Goal: Information Seeking & Learning: Learn about a topic

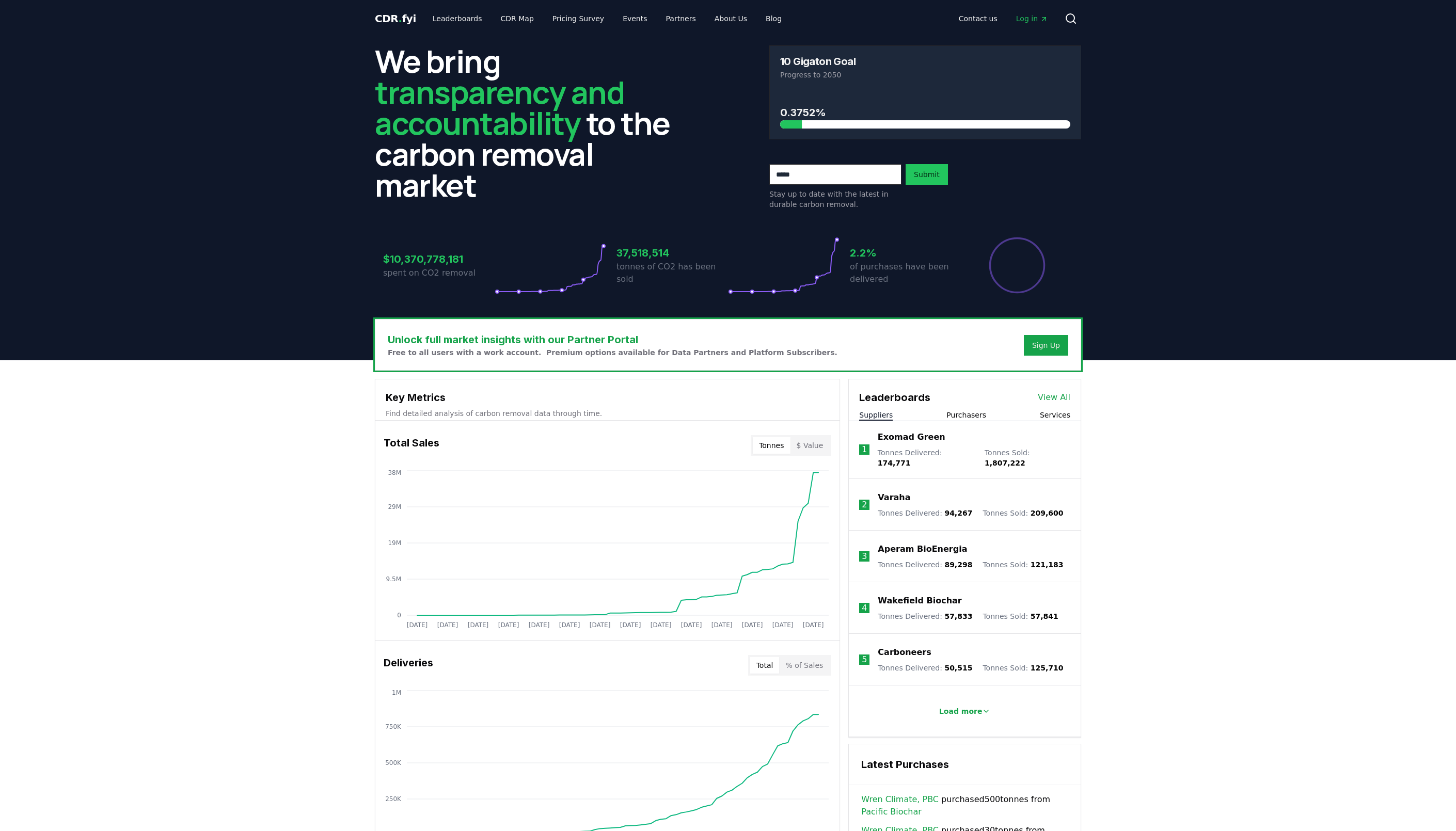
click at [976, 417] on button "Purchasers" at bounding box center [966, 415] width 40 height 10
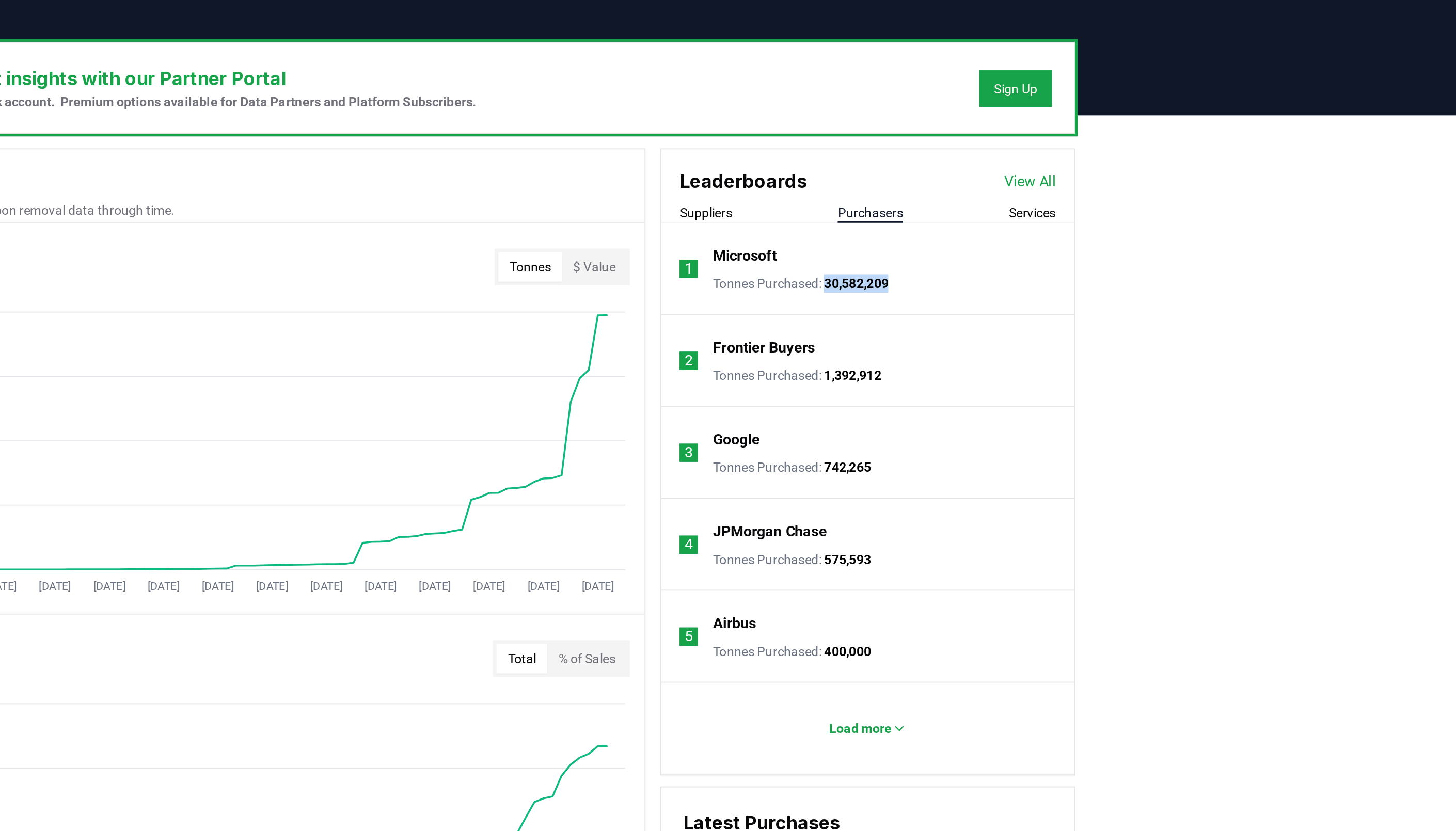
drag, startPoint x: 1013, startPoint y: 456, endPoint x: 942, endPoint y: 451, distance: 71.2
click at [942, 451] on li "1 Microsoft Tonnes Purchased : 30,582,209" at bounding box center [965, 447] width 232 height 52
drag, startPoint x: 1008, startPoint y: 509, endPoint x: 942, endPoint y: 508, distance: 66.0
click at [942, 508] on li "2 Frontier Buyers Tonnes Purchased : 1,392,912" at bounding box center [965, 499] width 232 height 52
drag, startPoint x: 995, startPoint y: 558, endPoint x: 875, endPoint y: 539, distance: 121.5
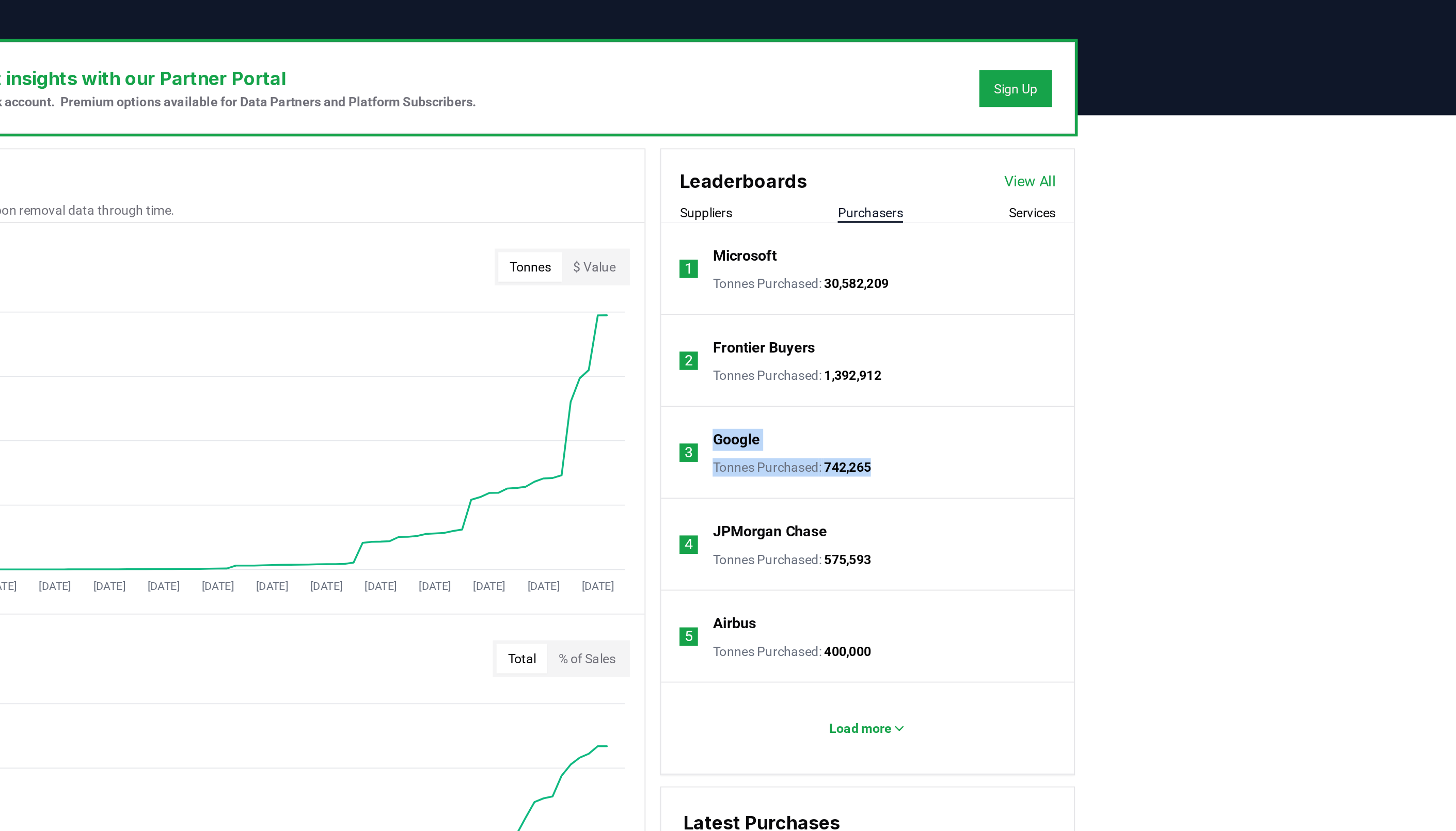
click at [875, 539] on li "3 Google Tonnes Purchased : 742,265" at bounding box center [965, 550] width 232 height 52
click at [989, 568] on li "3 Google Tonnes Purchased : 742,265" at bounding box center [965, 550] width 232 height 52
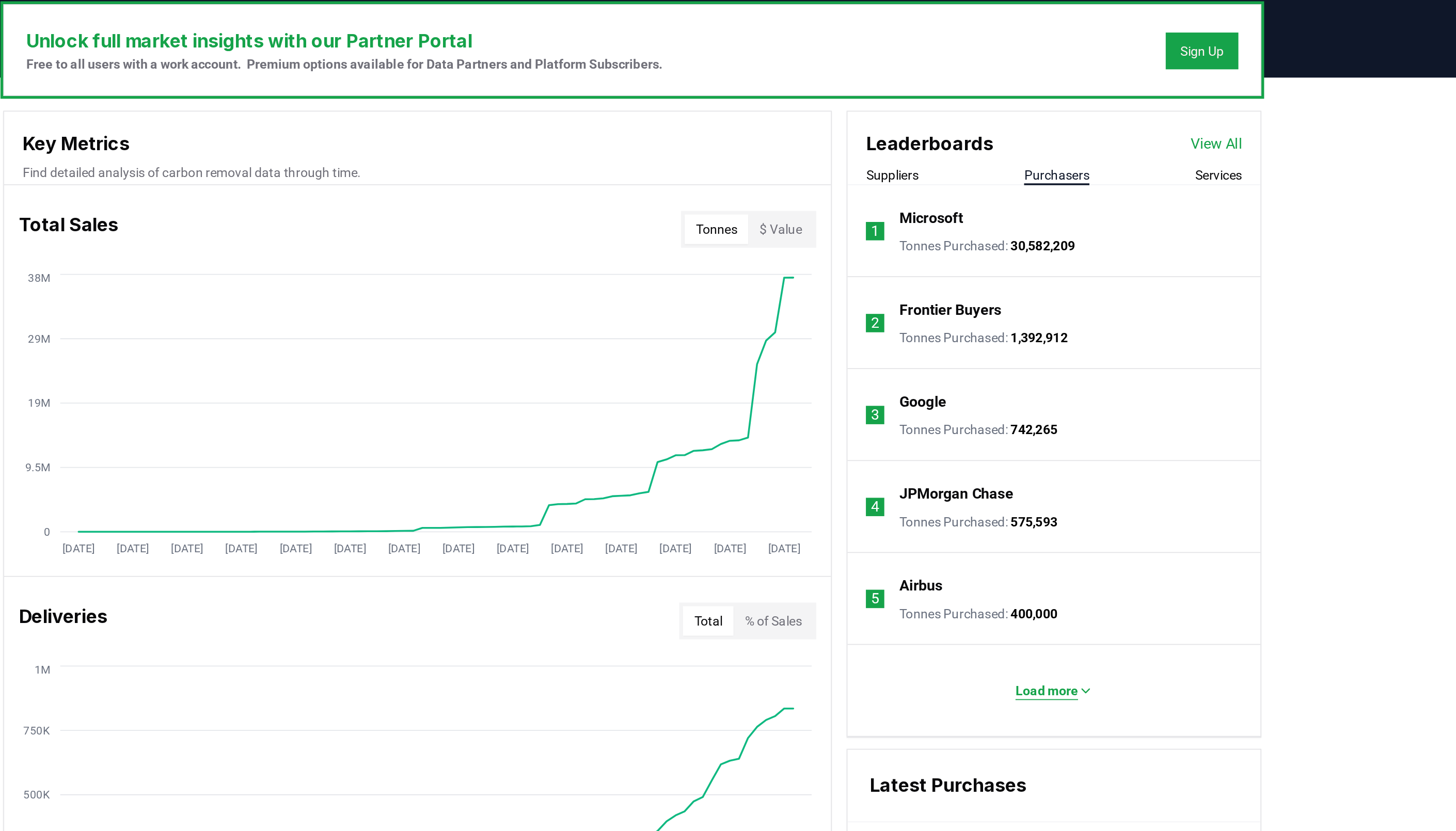
click at [981, 711] on button "Load more" at bounding box center [965, 704] width 60 height 20
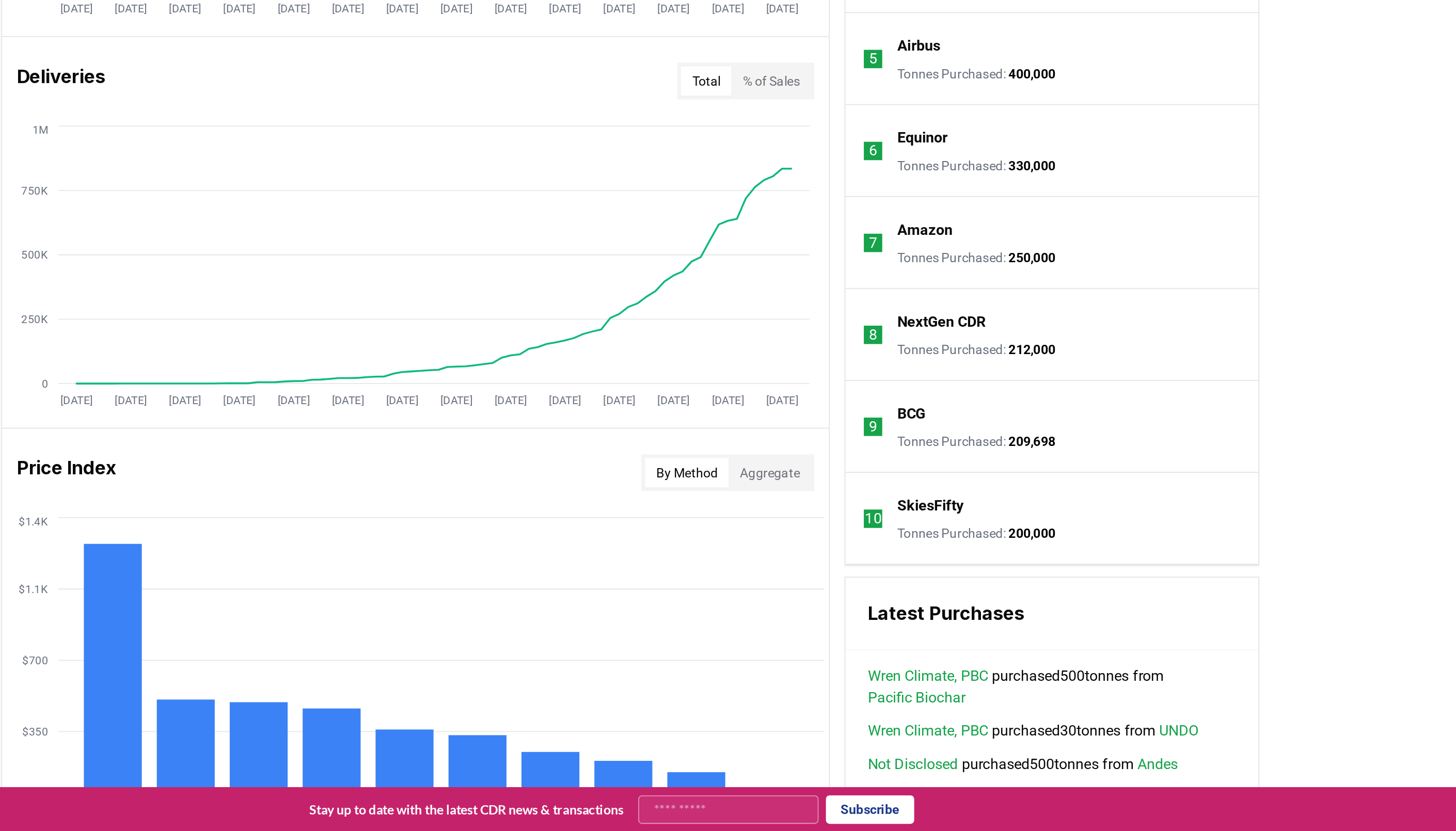
scroll to position [255, 0]
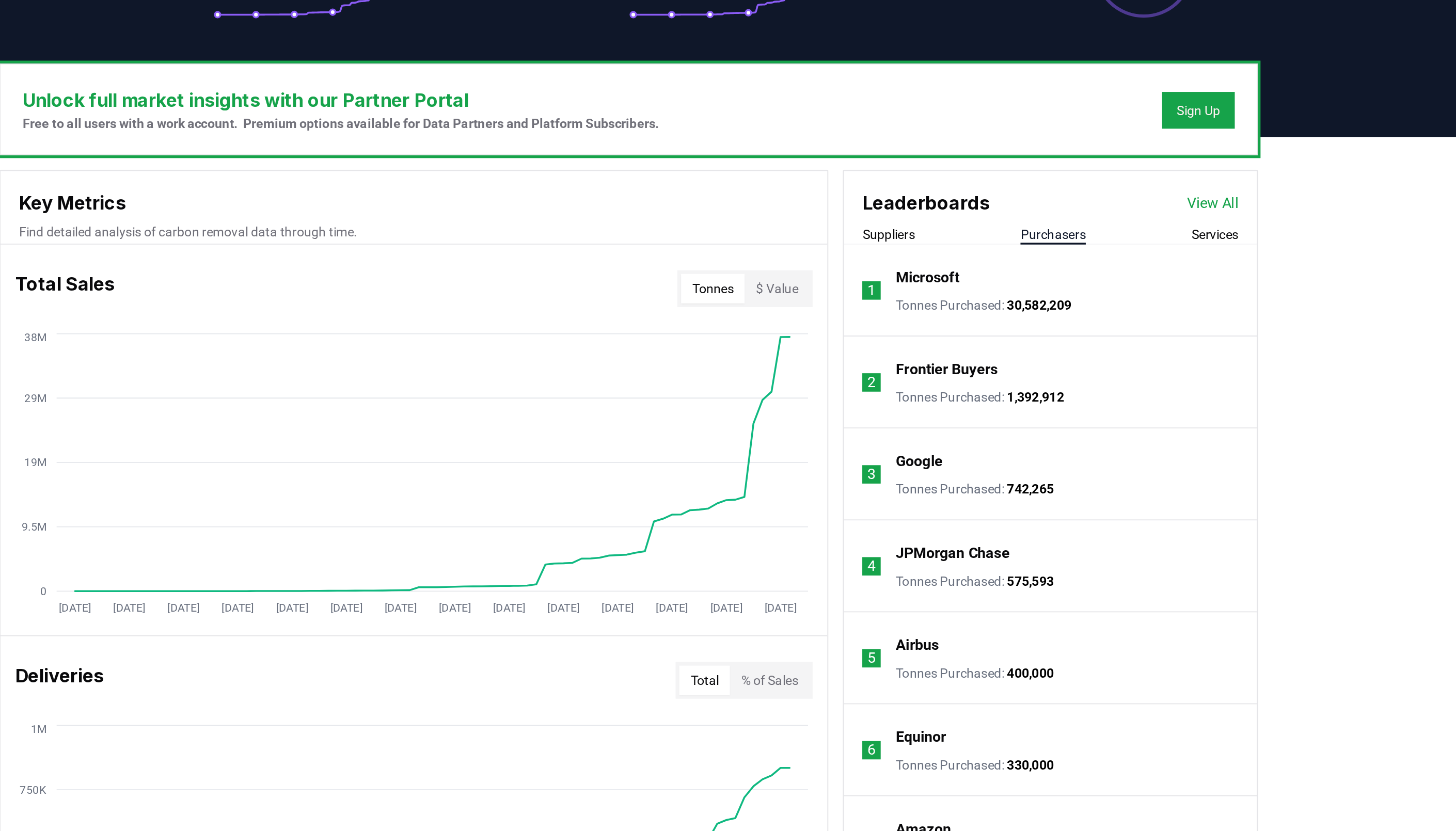
click at [1062, 133] on div "Leaderboards View All" at bounding box center [965, 138] width 232 height 26
click at [1057, 140] on link "View All" at bounding box center [1056, 143] width 29 height 12
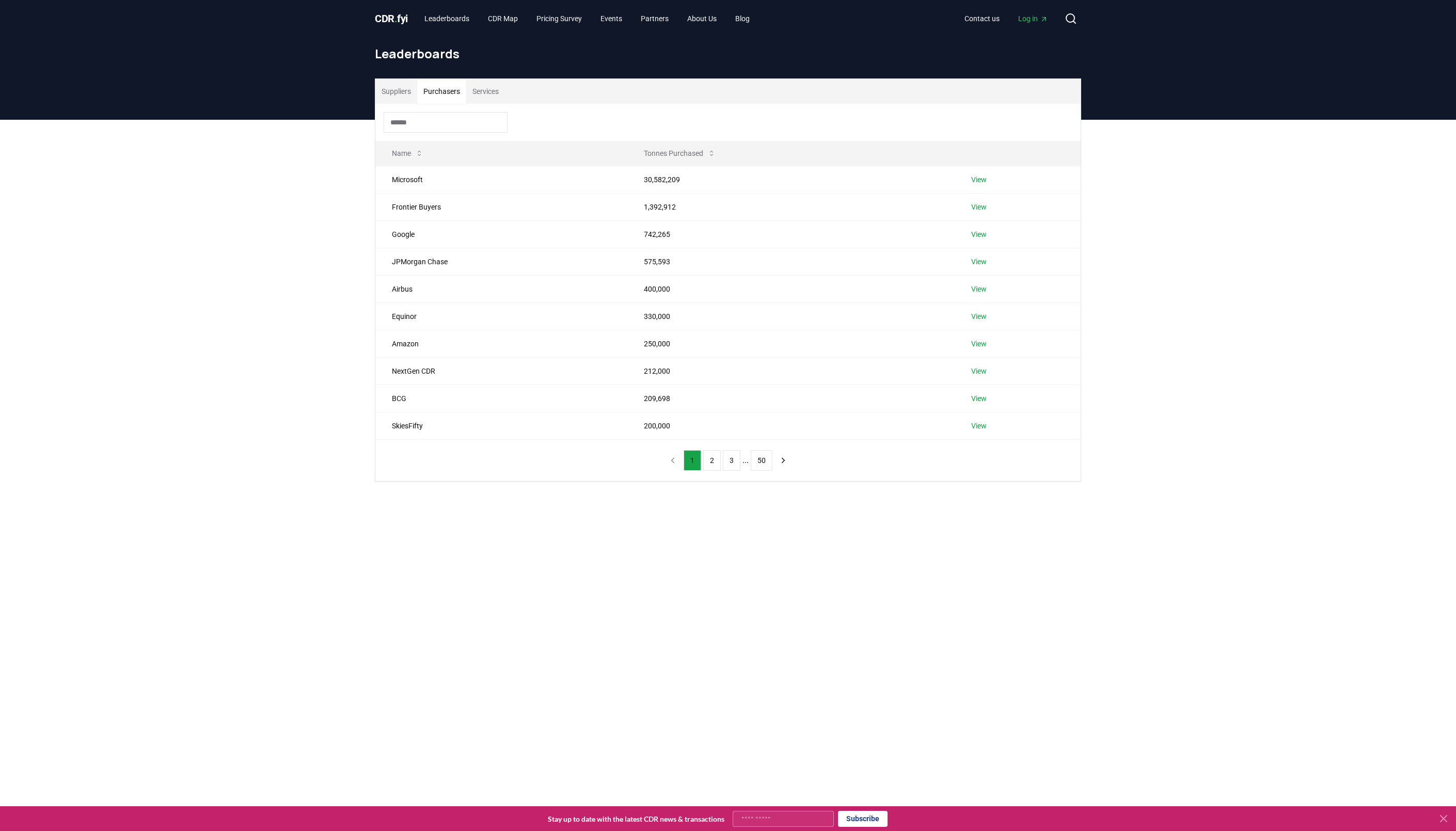
click at [430, 94] on button "Purchasers" at bounding box center [442, 91] width 49 height 25
click at [784, 456] on button "next page" at bounding box center [784, 460] width 18 height 20
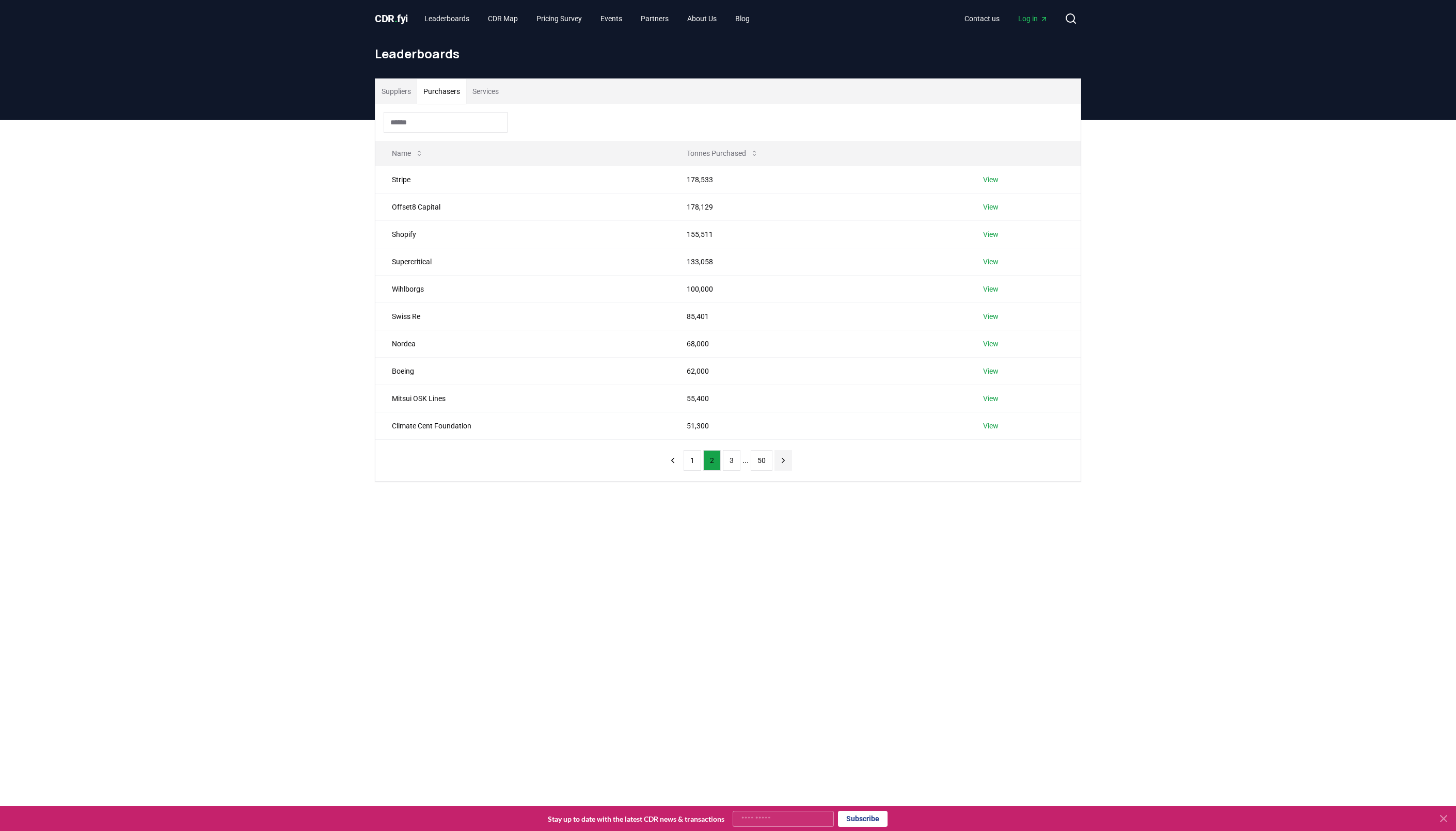
click at [784, 458] on icon "next page" at bounding box center [784, 460] width 10 height 10
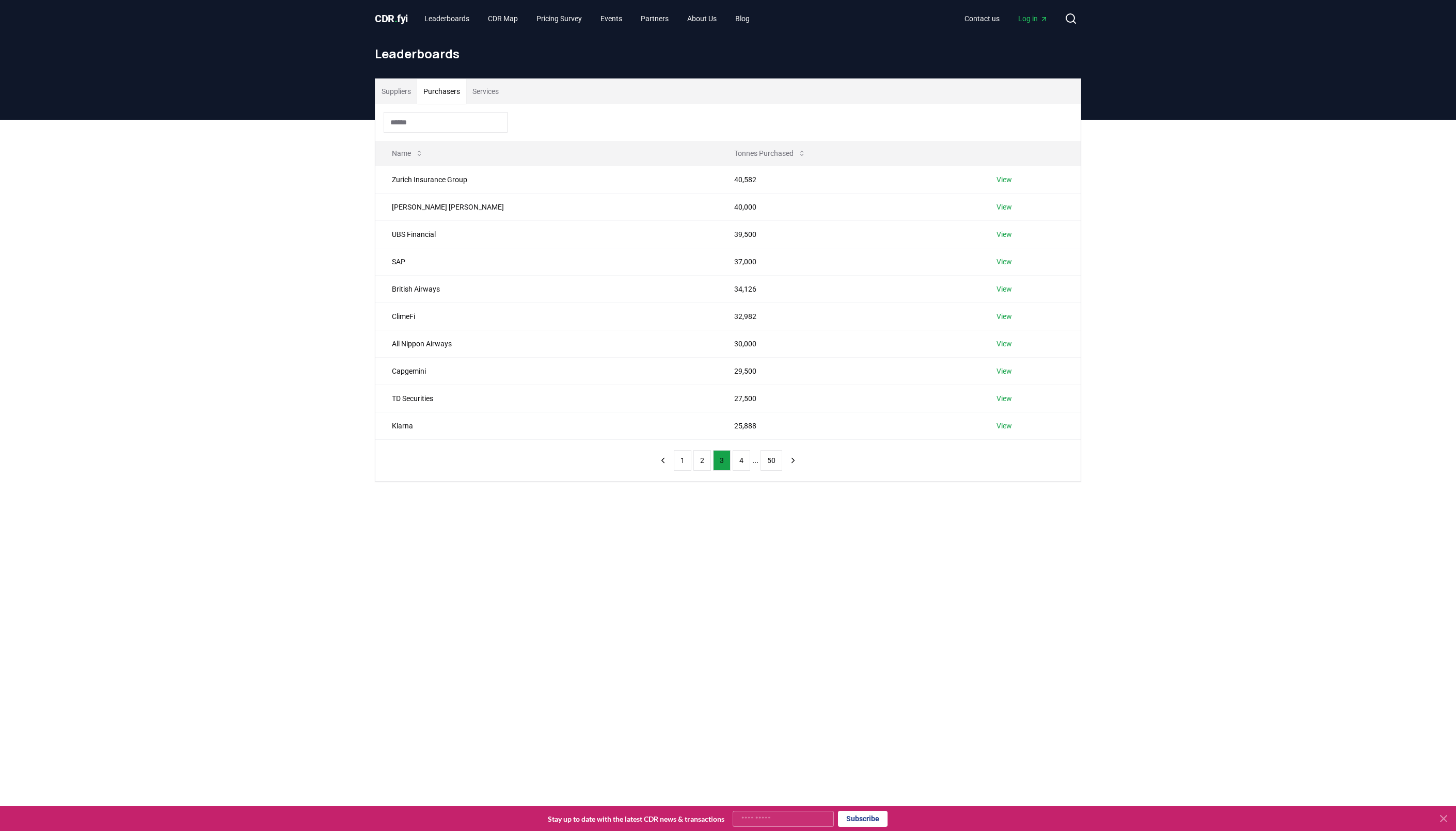
click at [784, 460] on nav "1 2 3 4 ... 50" at bounding box center [728, 460] width 148 height 20
click at [792, 460] on icon "next page" at bounding box center [794, 460] width 3 height 5
click at [801, 471] on button "next page" at bounding box center [797, 460] width 18 height 20
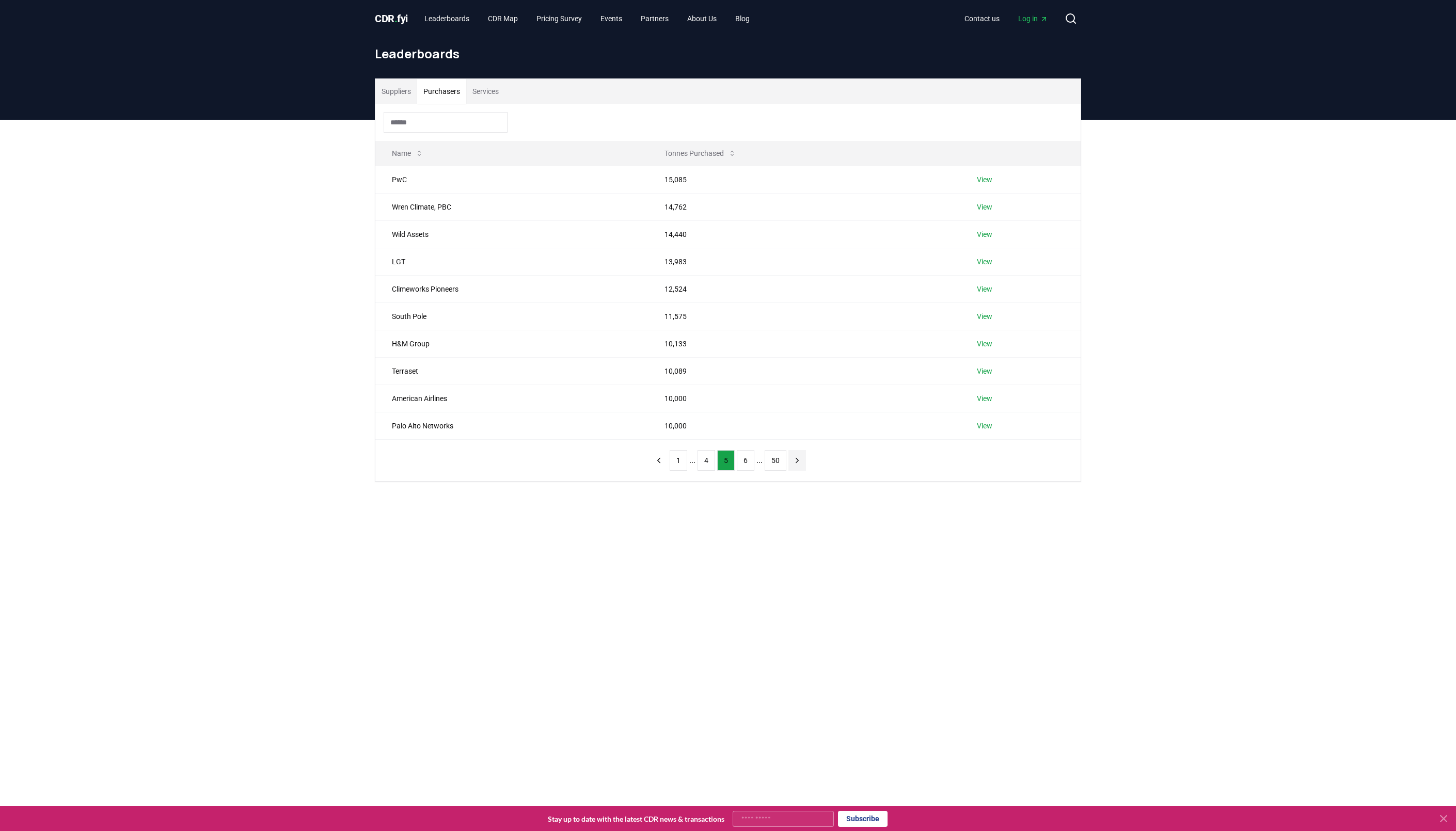
click at [801, 470] on button "next page" at bounding box center [797, 460] width 18 height 20
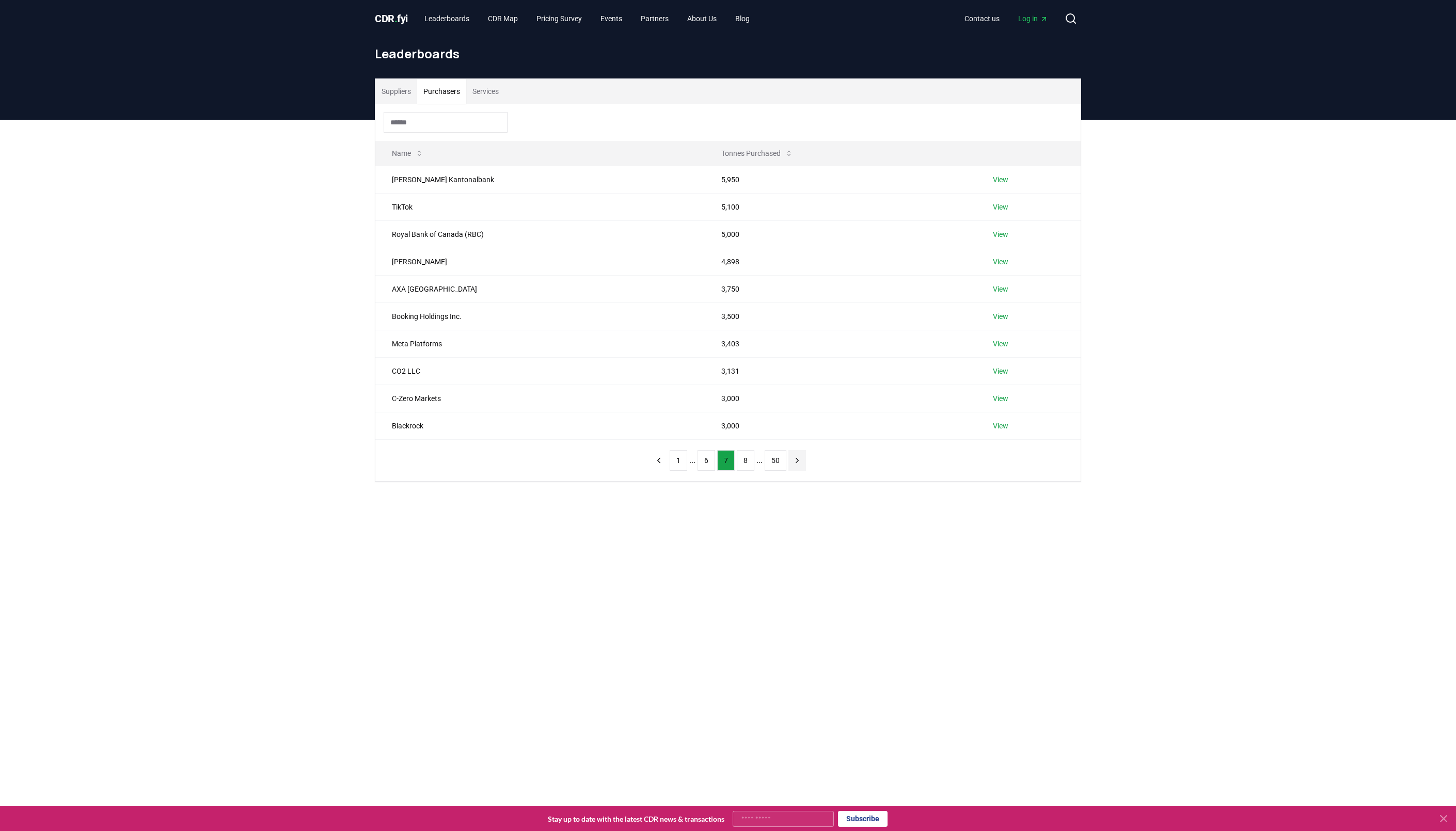
click at [801, 470] on button "next page" at bounding box center [797, 460] width 18 height 20
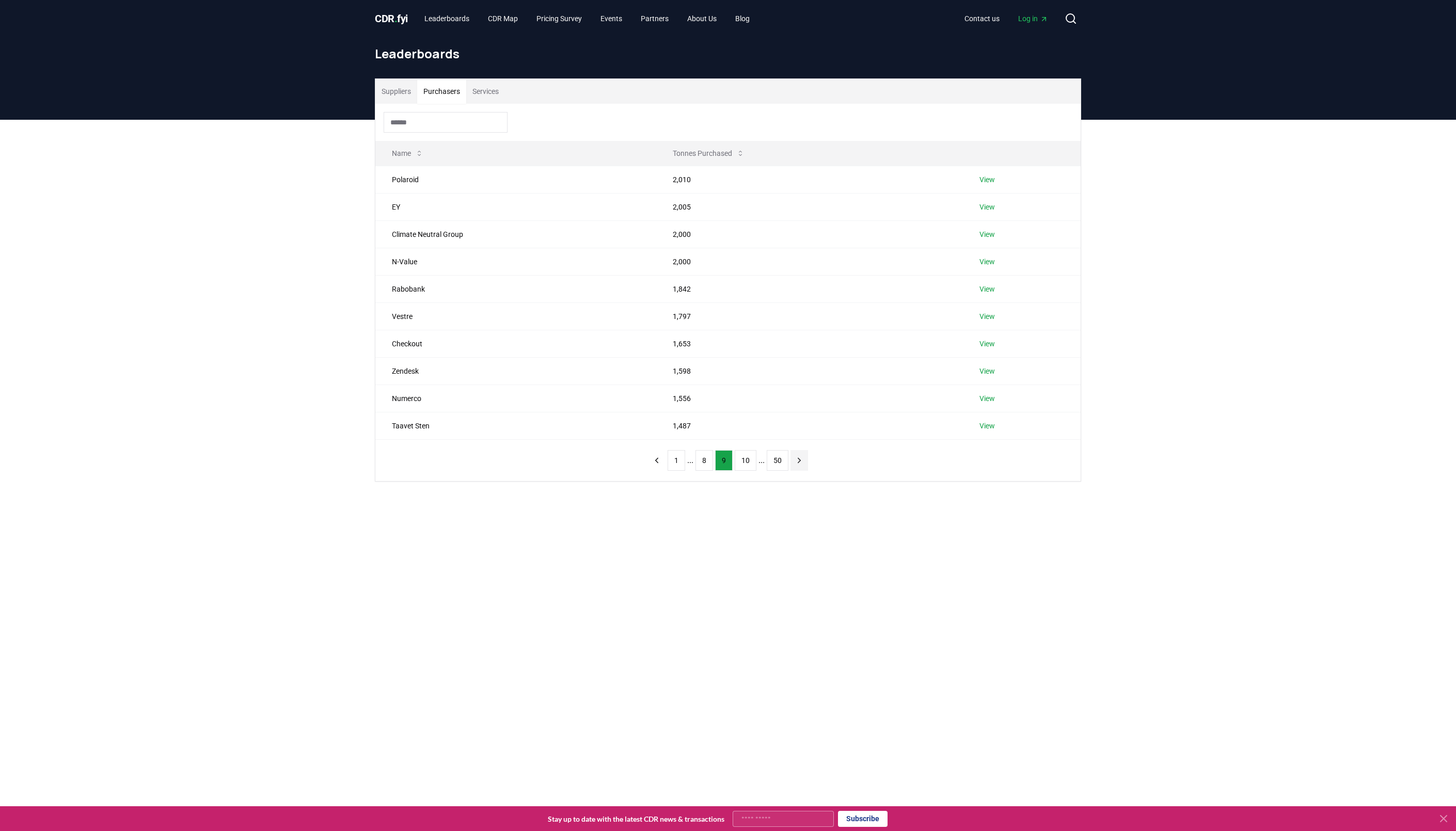
click at [801, 470] on button "next page" at bounding box center [799, 460] width 18 height 20
click at [801, 470] on button "next page" at bounding box center [801, 460] width 18 height 20
click at [801, 470] on button "next page" at bounding box center [803, 460] width 18 height 20
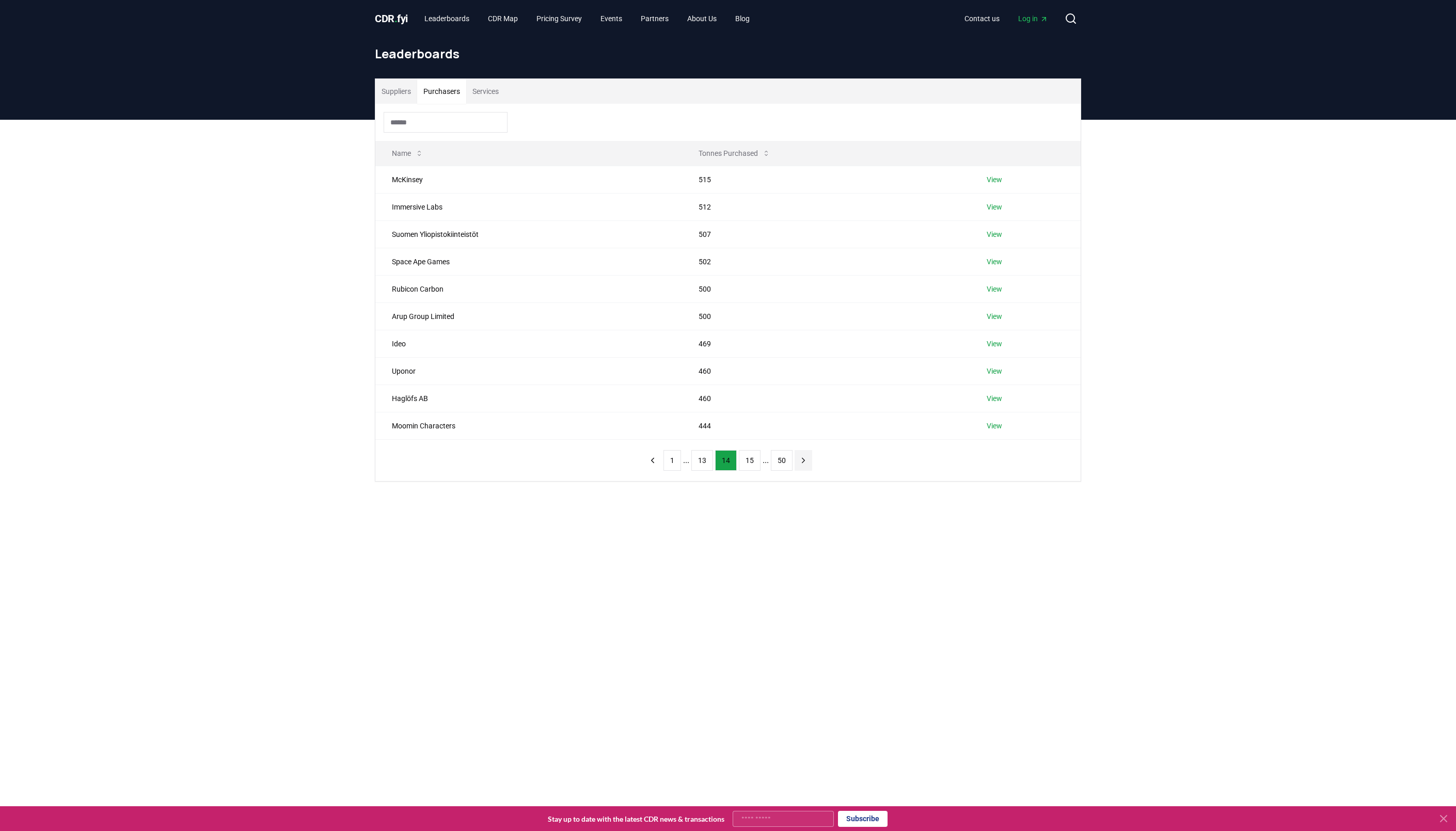
click at [801, 470] on button "next page" at bounding box center [803, 460] width 18 height 20
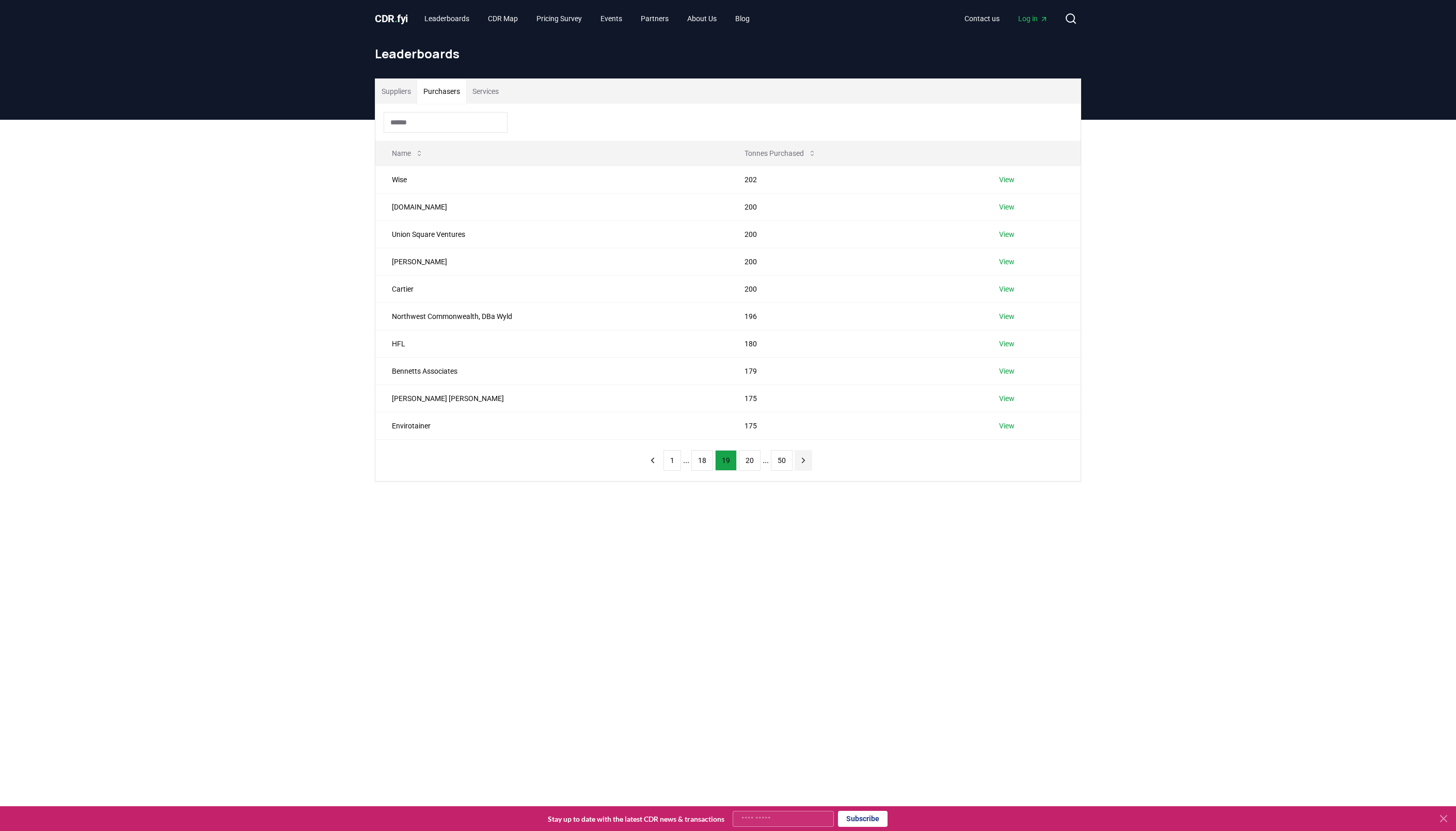
click at [801, 470] on button "next page" at bounding box center [803, 460] width 18 height 20
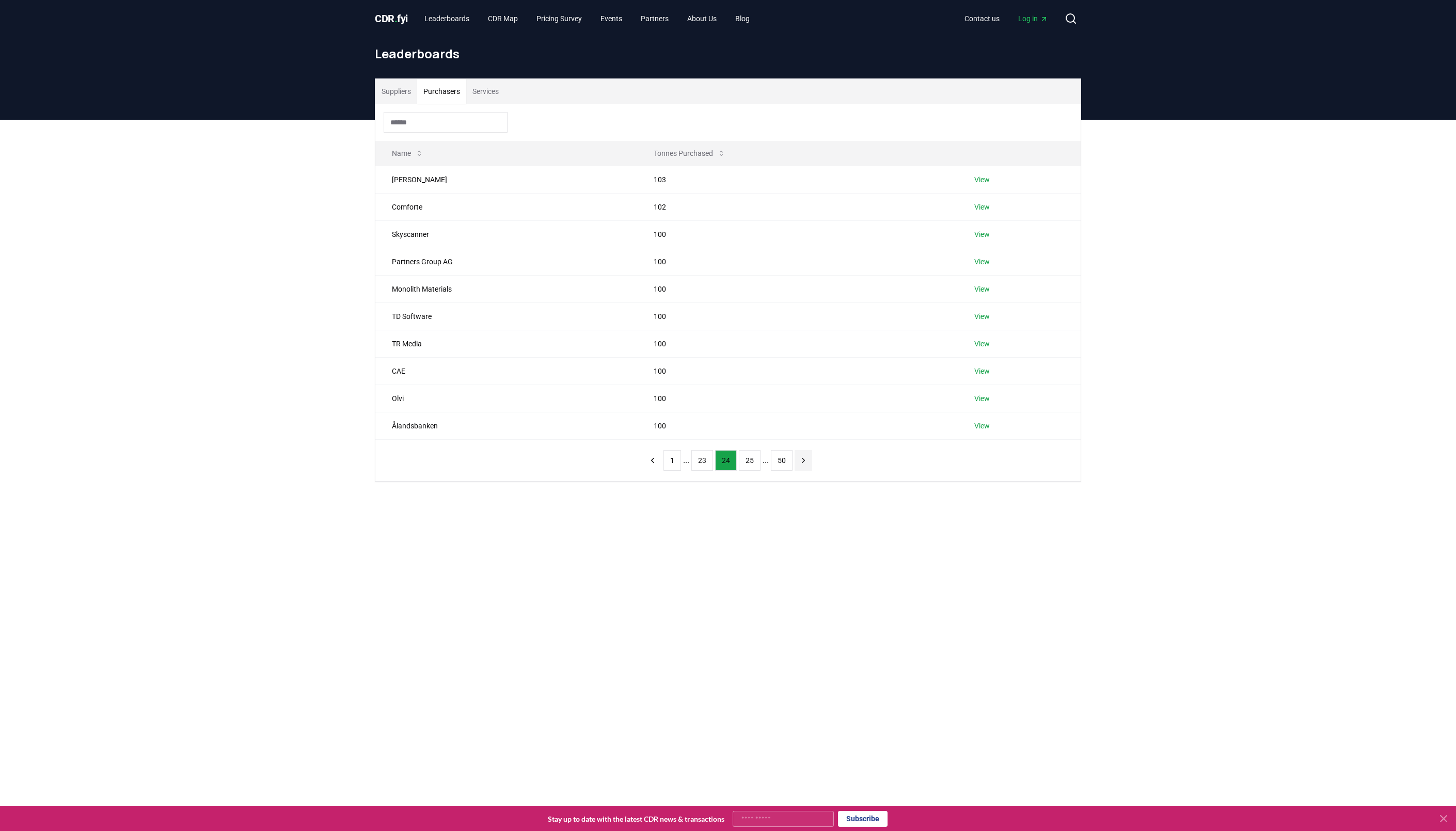
click at [801, 470] on button "next page" at bounding box center [803, 460] width 18 height 20
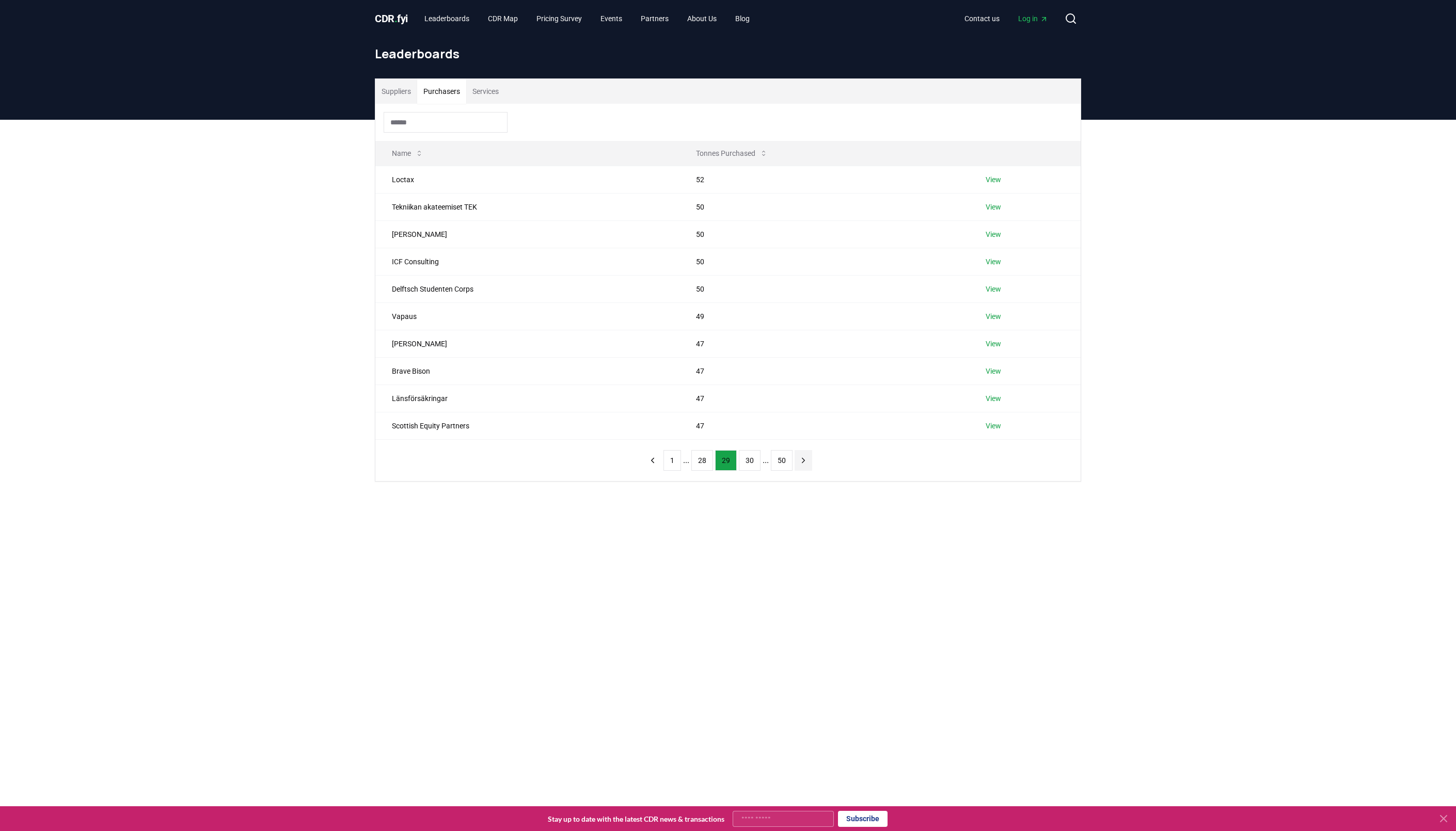
click at [801, 470] on button "next page" at bounding box center [803, 460] width 18 height 20
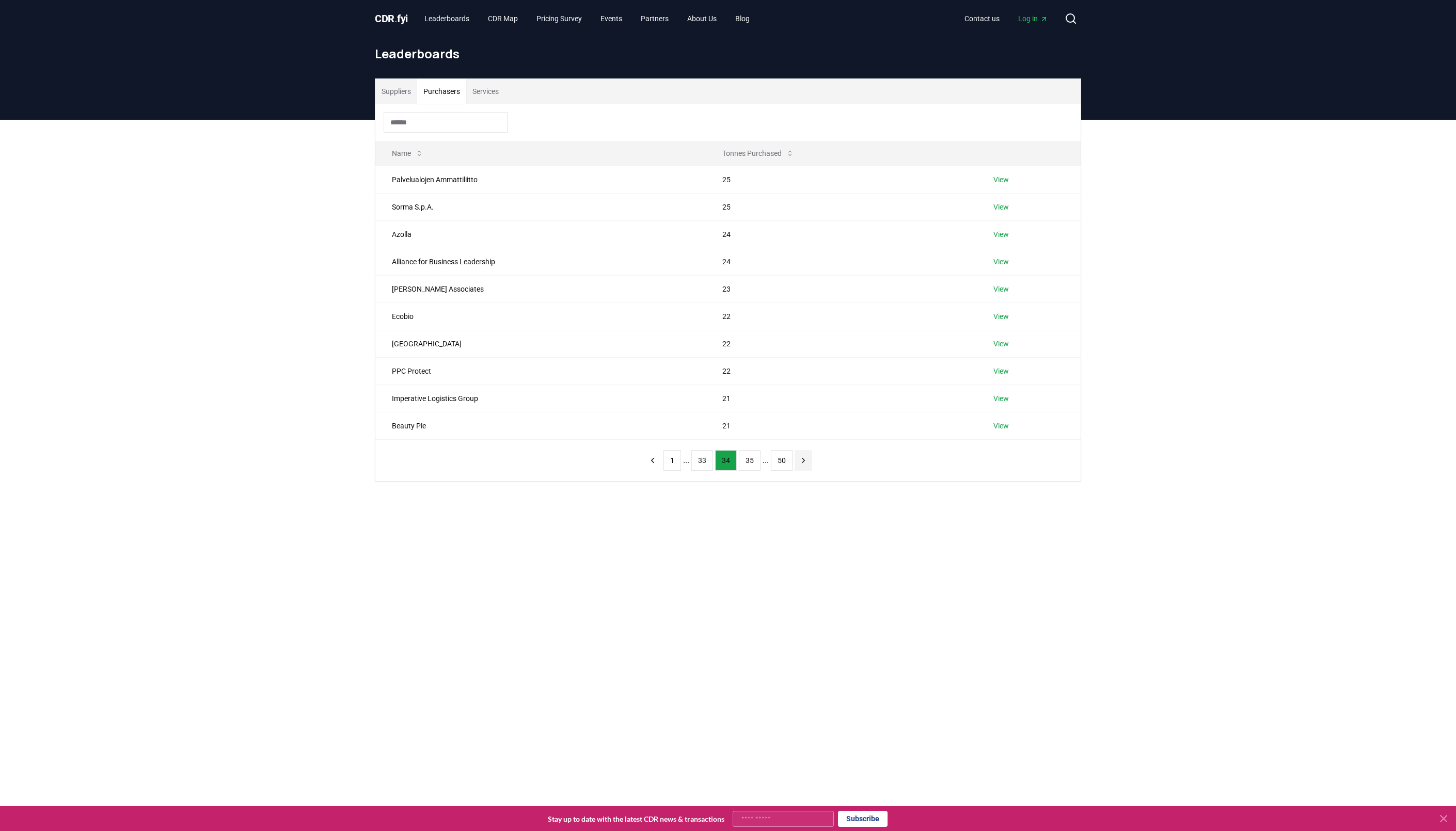
click at [801, 470] on button "next page" at bounding box center [803, 460] width 18 height 20
click at [801, 467] on button "next page" at bounding box center [803, 460] width 18 height 20
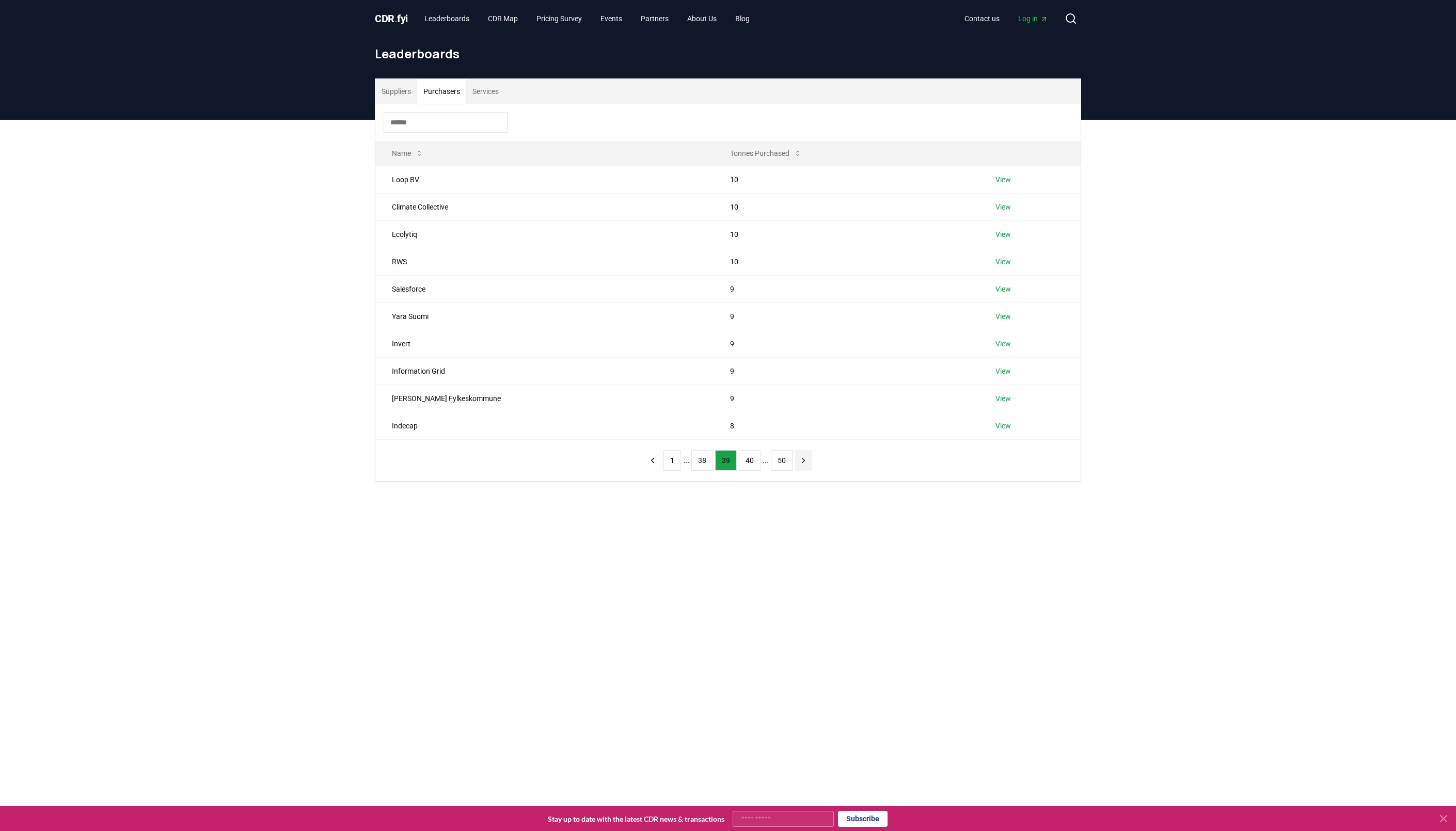
click at [801, 465] on icon "next page" at bounding box center [804, 460] width 10 height 10
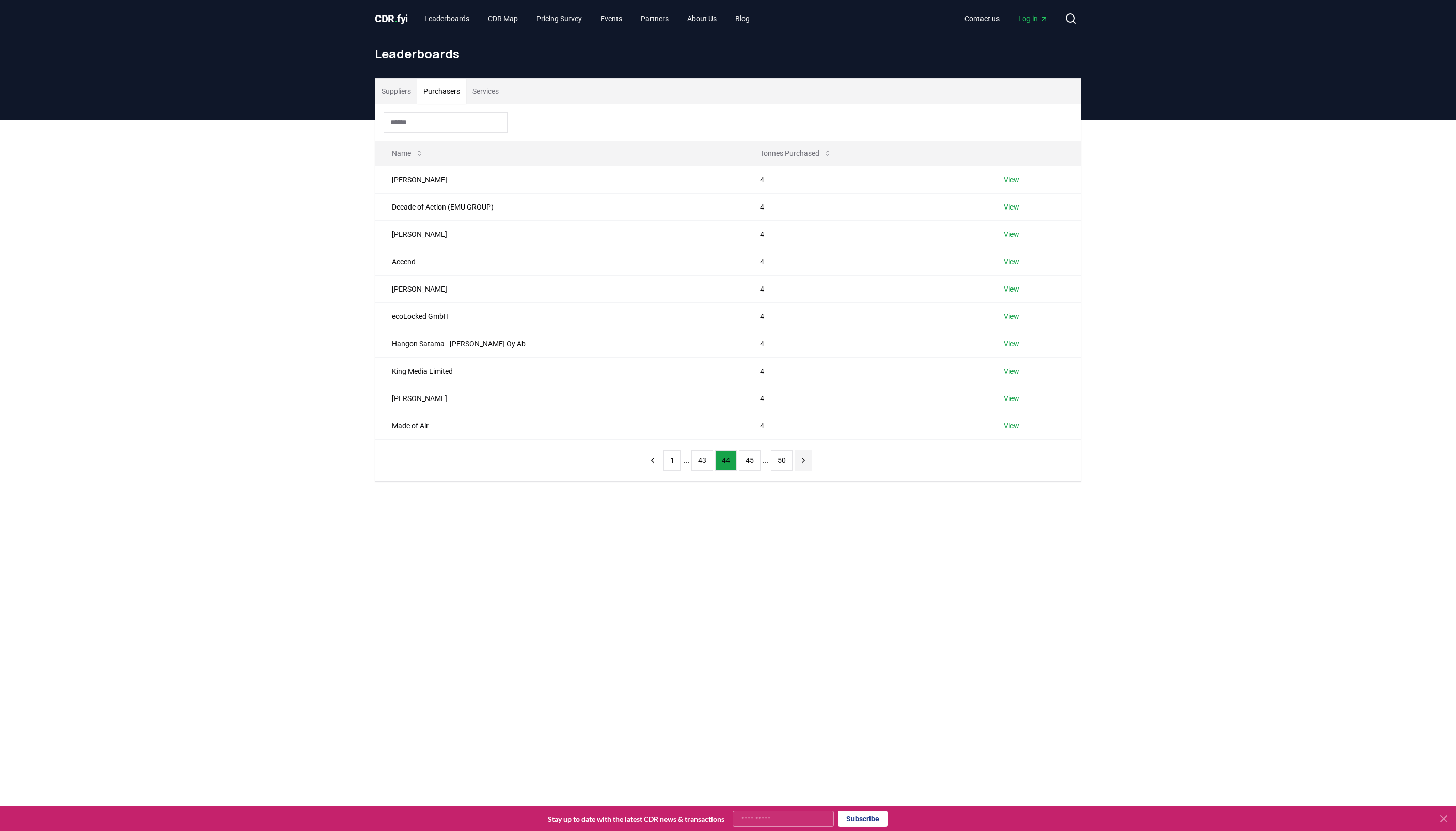
click at [801, 465] on icon "next page" at bounding box center [804, 460] width 10 height 10
click at [801, 464] on icon "next page" at bounding box center [804, 460] width 10 height 10
click at [802, 464] on icon "next page" at bounding box center [804, 460] width 10 height 10
click at [801, 462] on icon "next page" at bounding box center [799, 460] width 10 height 10
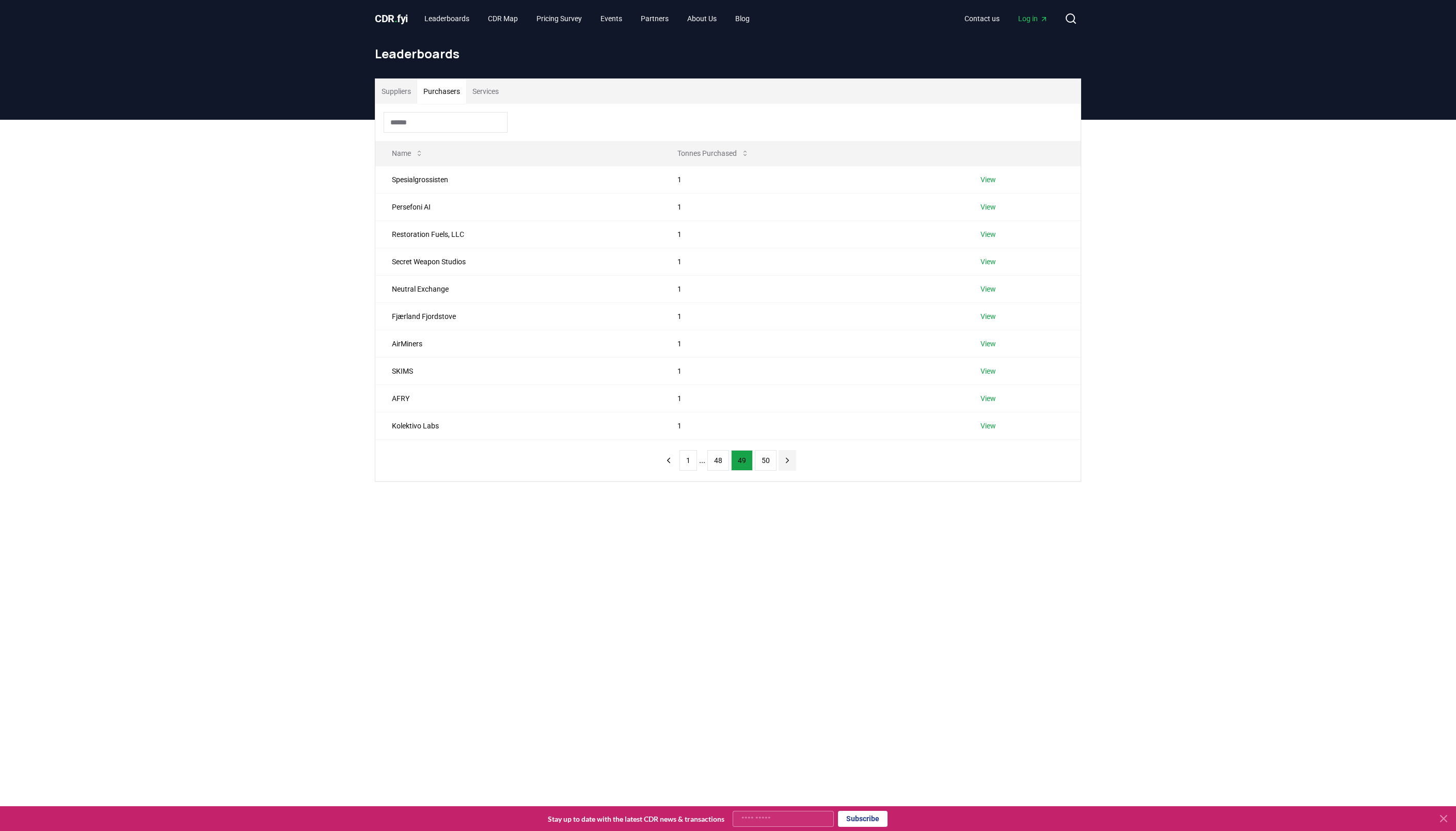
click at [792, 462] on button "next page" at bounding box center [788, 460] width 18 height 20
click at [668, 438] on icon "previous page" at bounding box center [669, 433] width 10 height 10
click at [666, 462] on icon "previous page" at bounding box center [669, 460] width 10 height 10
click at [801, 462] on icon "next page" at bounding box center [800, 460] width 3 height 5
click at [992, 345] on link "View" at bounding box center [988, 343] width 16 height 10
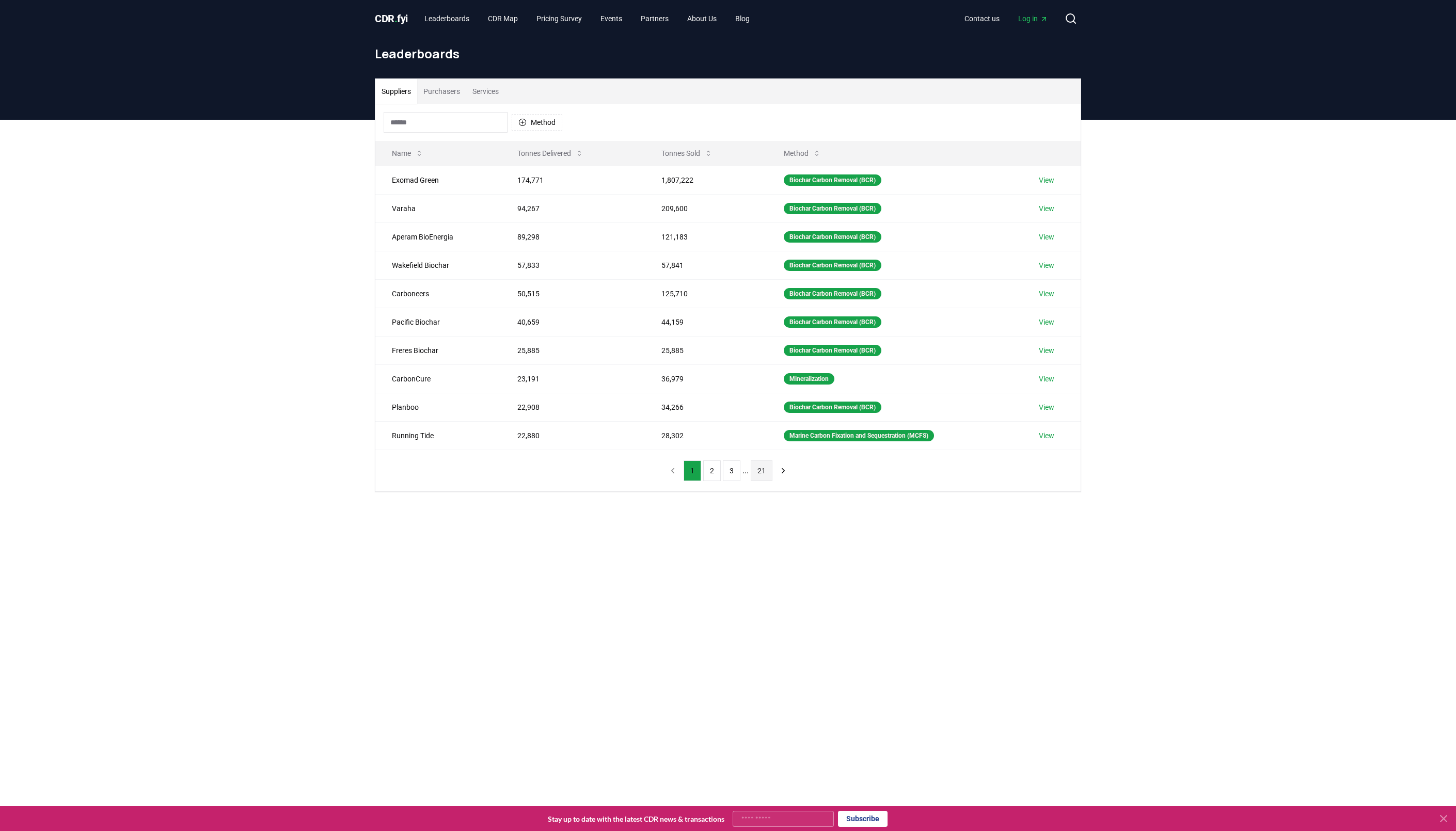
click at [764, 473] on button "21" at bounding box center [762, 471] width 22 height 20
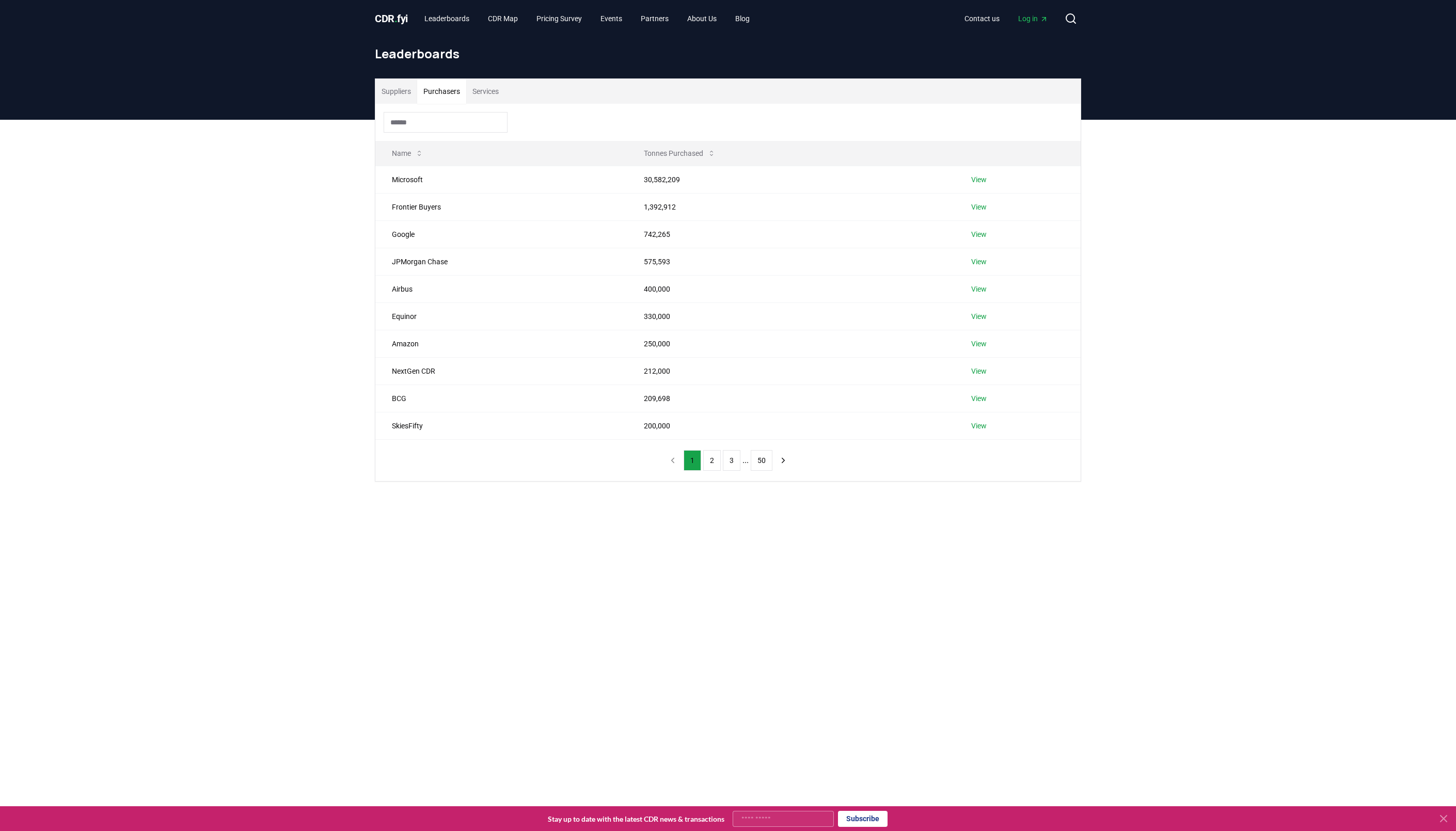
click at [438, 95] on button "Purchasers" at bounding box center [442, 91] width 49 height 25
click at [737, 464] on button "3" at bounding box center [732, 460] width 18 height 20
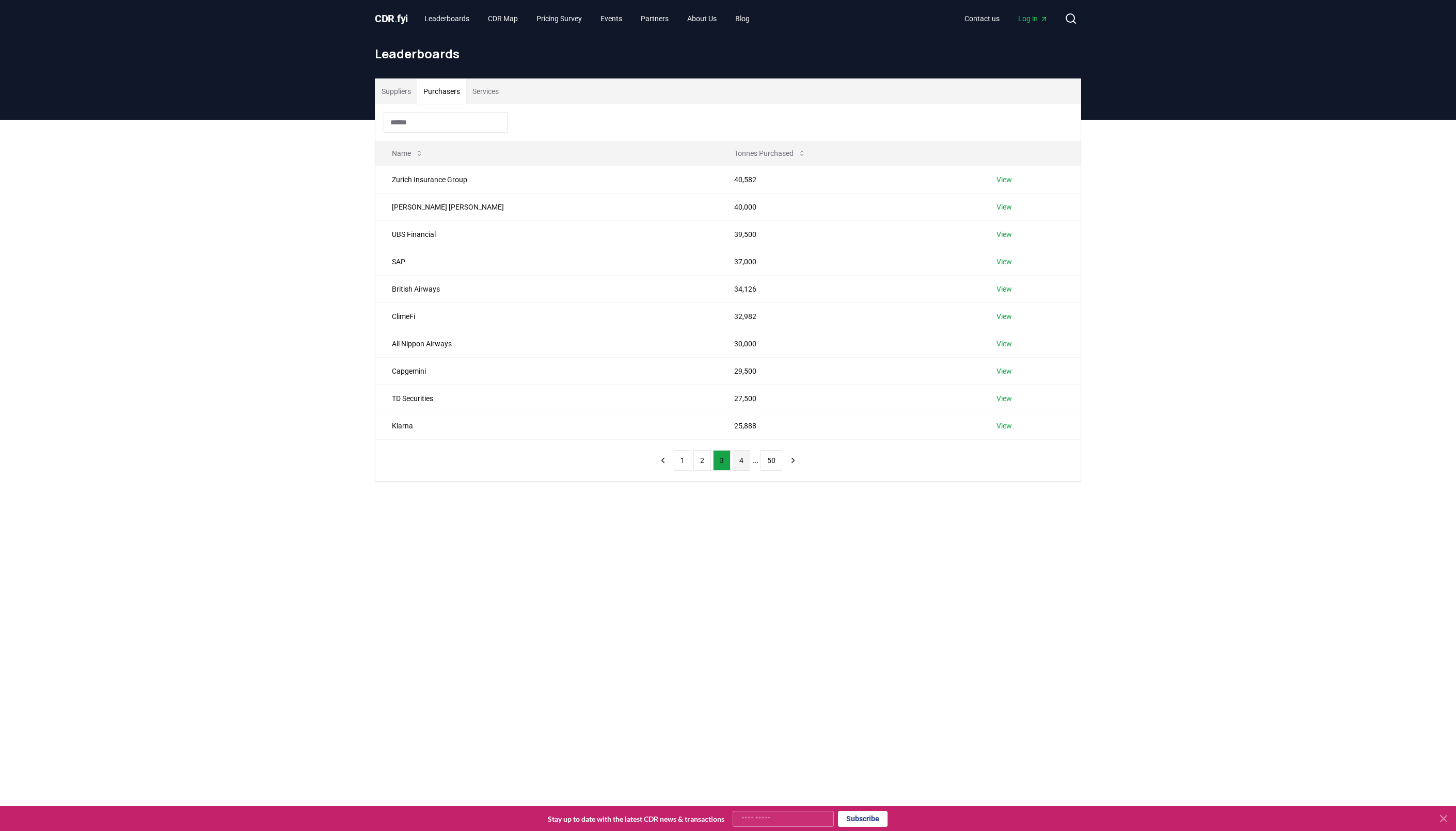
click at [741, 465] on button "4" at bounding box center [742, 460] width 18 height 20
click at [741, 464] on button "5" at bounding box center [746, 460] width 18 height 20
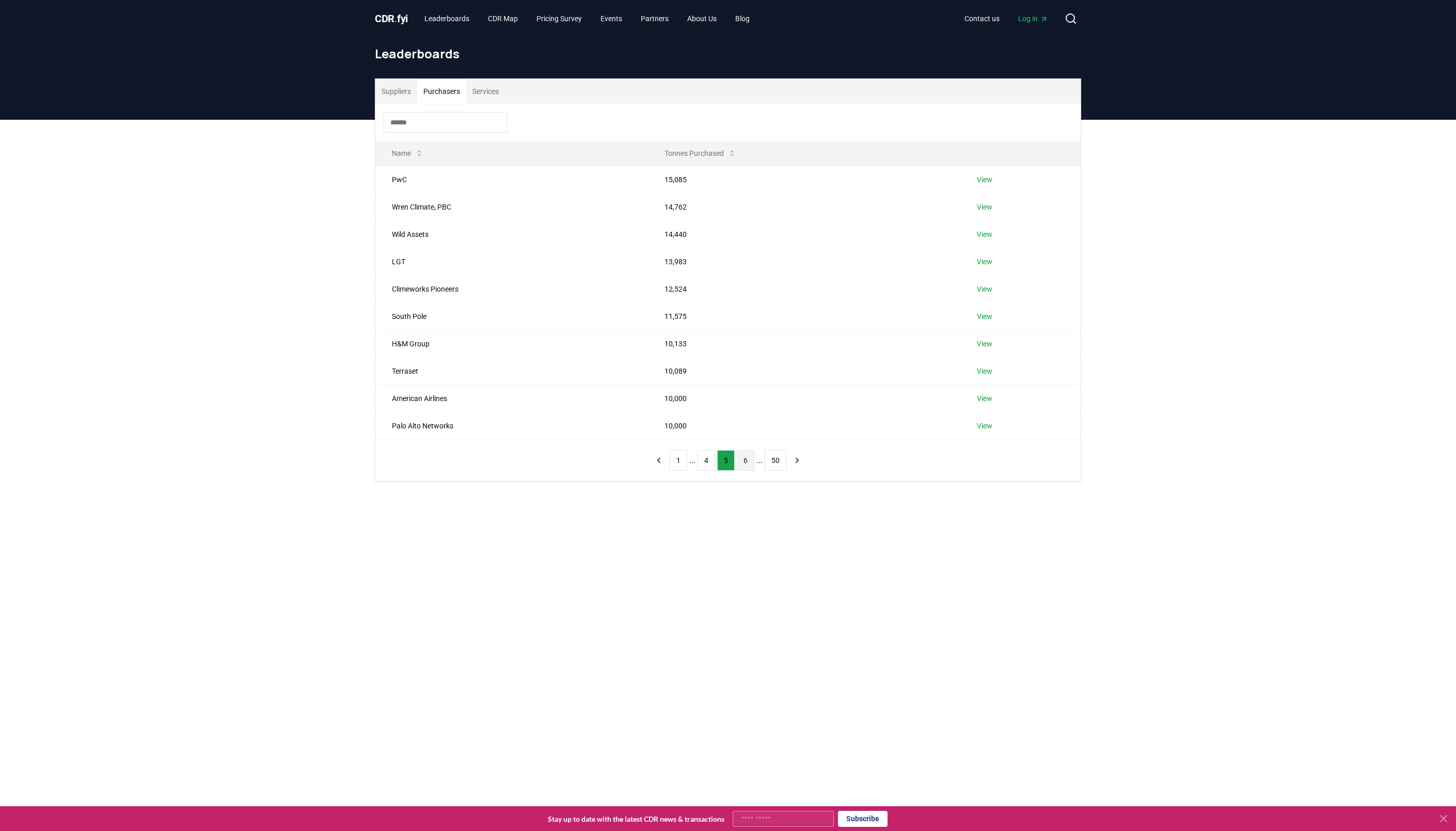
click at [741, 465] on button "6" at bounding box center [746, 460] width 18 height 20
click at [741, 465] on button "7" at bounding box center [746, 460] width 18 height 20
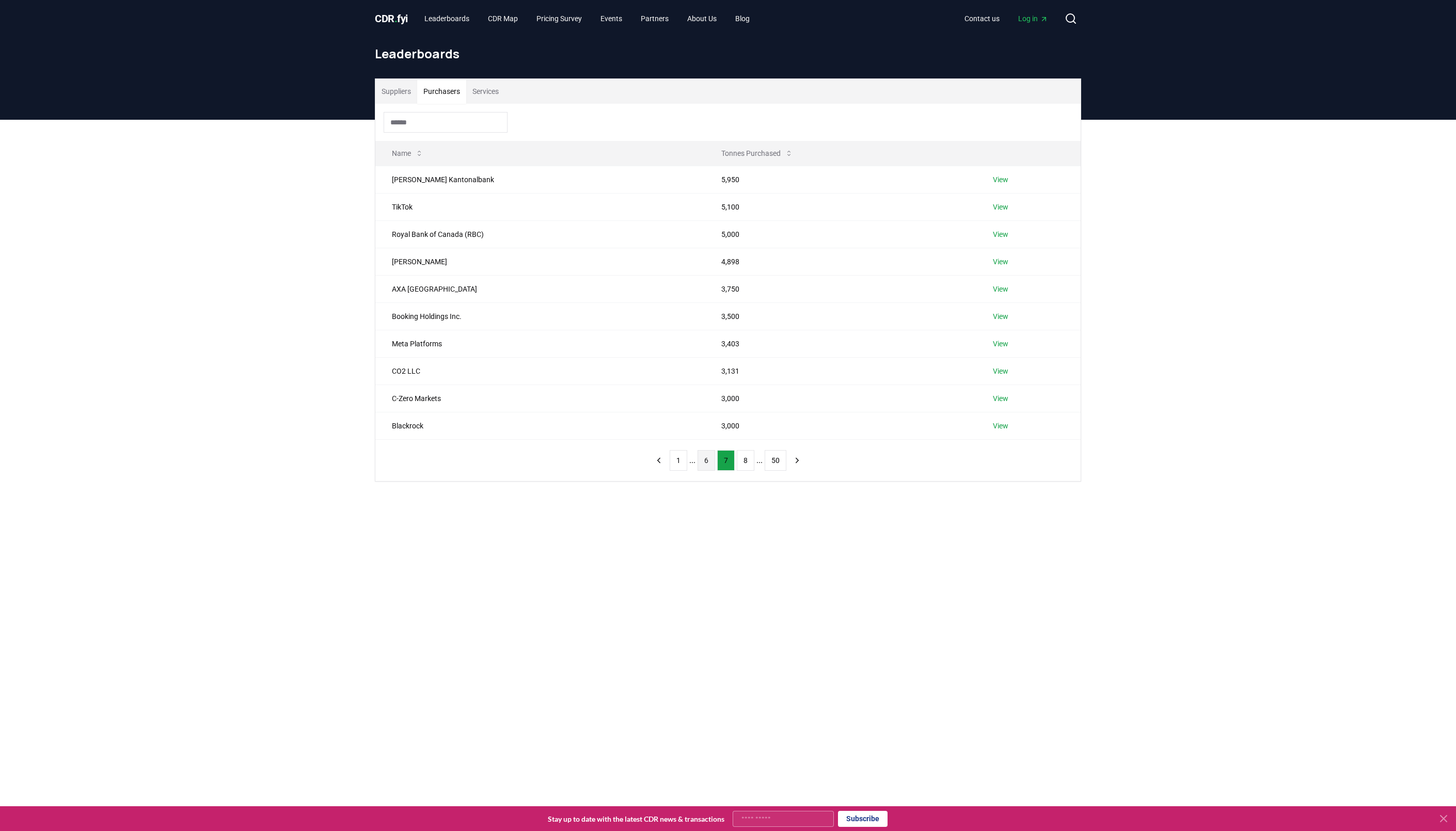
click at [741, 465] on button "8" at bounding box center [746, 460] width 18 height 20
click at [741, 465] on button "9" at bounding box center [746, 460] width 18 height 20
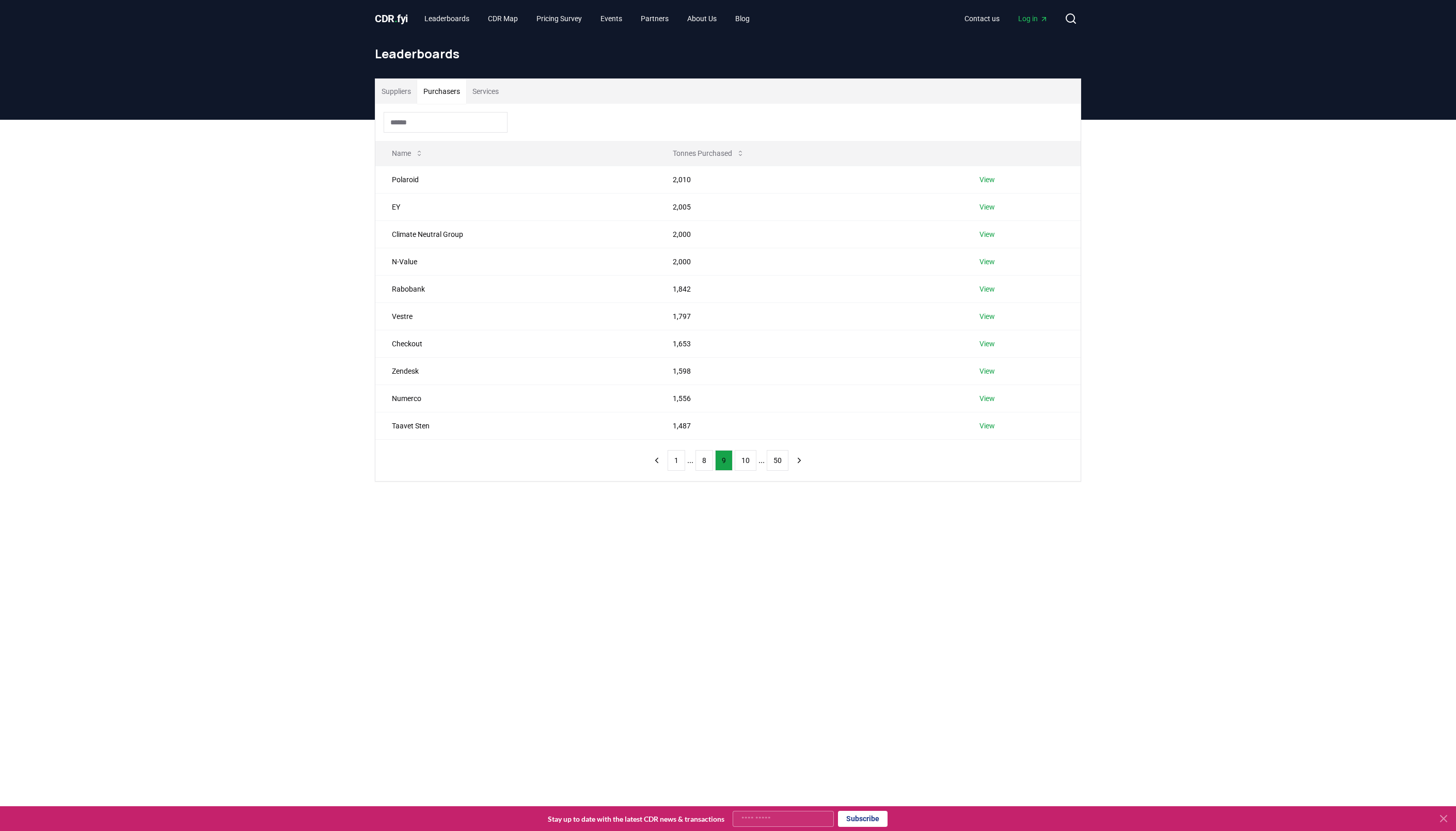
click at [396, 17] on span "." at bounding box center [396, 18] width 3 height 12
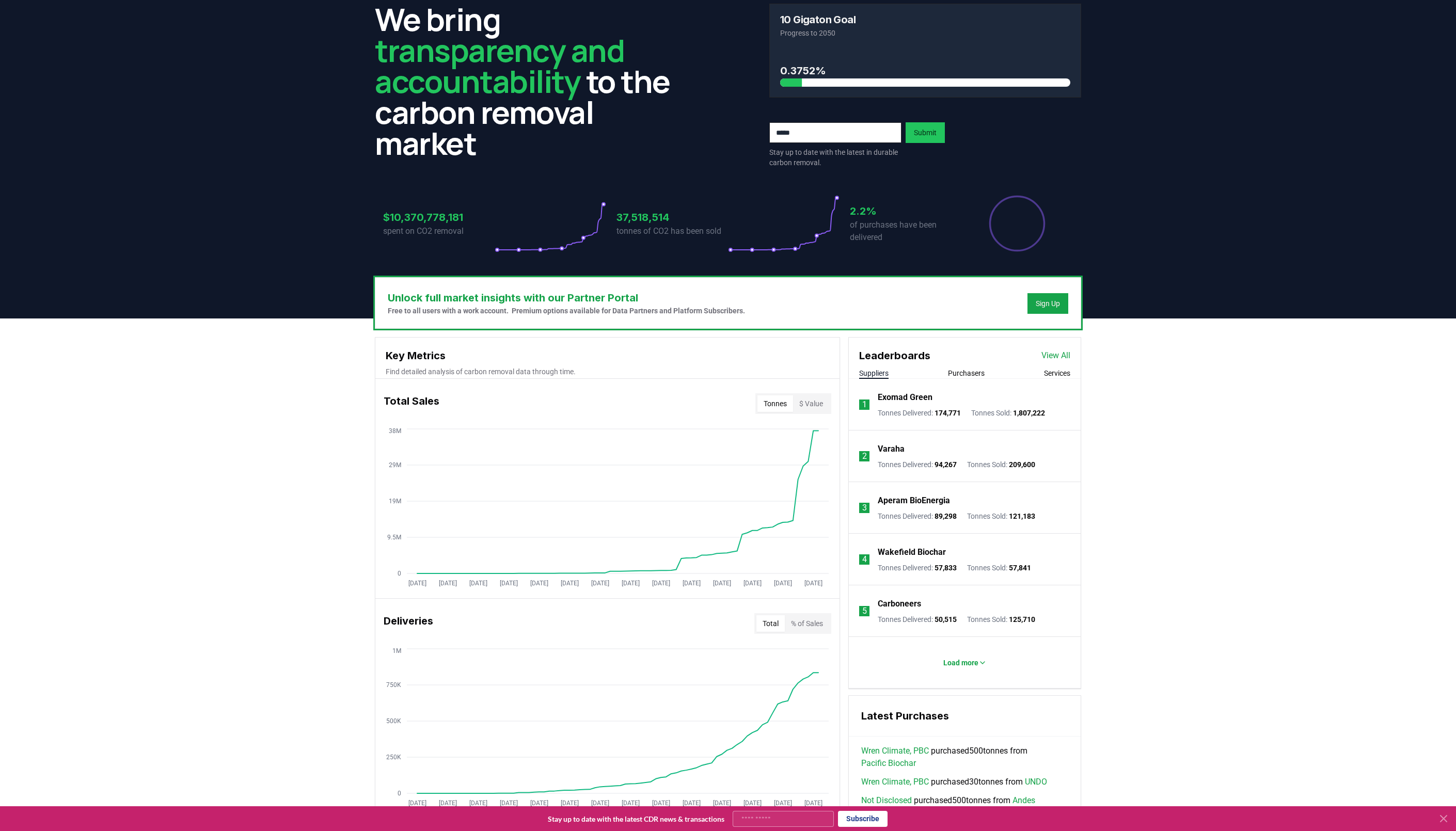
scroll to position [43, 0]
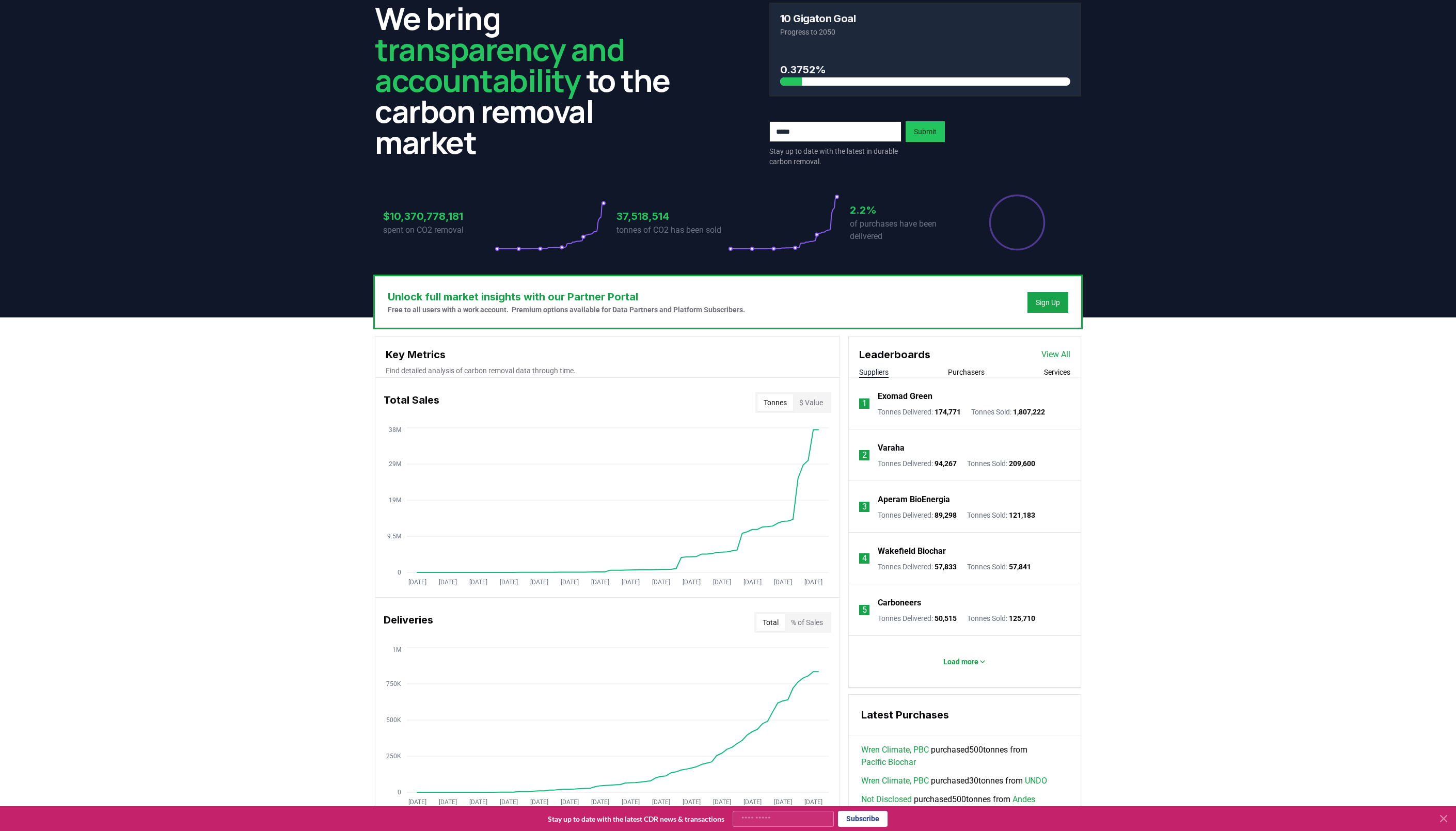
click at [951, 371] on button "Purchasers" at bounding box center [967, 372] width 37 height 10
